Goal: Task Accomplishment & Management: Use online tool/utility

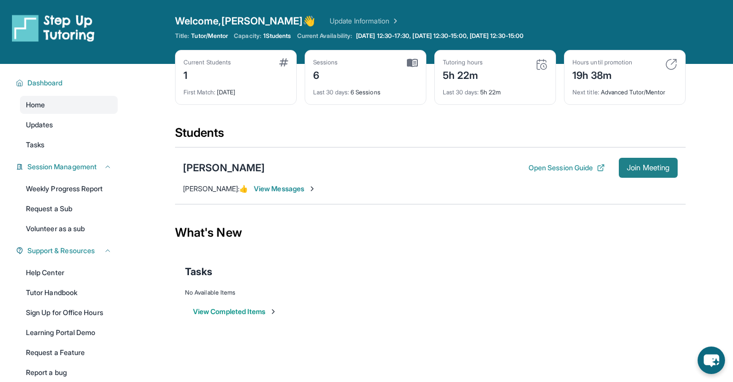
click at [646, 167] on span "Join Meeting" at bounding box center [648, 168] width 43 height 6
click at [644, 173] on button "Join Meeting" at bounding box center [648, 168] width 59 height 20
